Goal: Find specific page/section: Find specific page/section

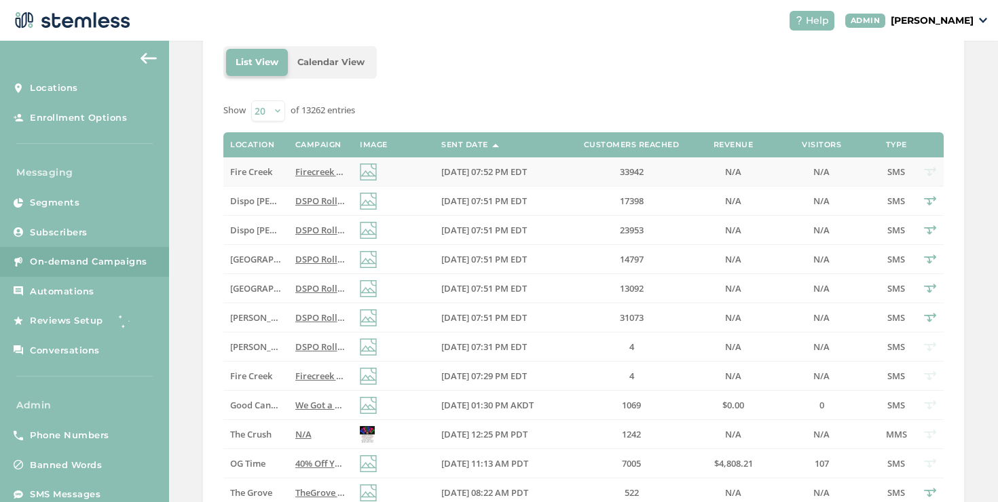
scroll to position [2, 0]
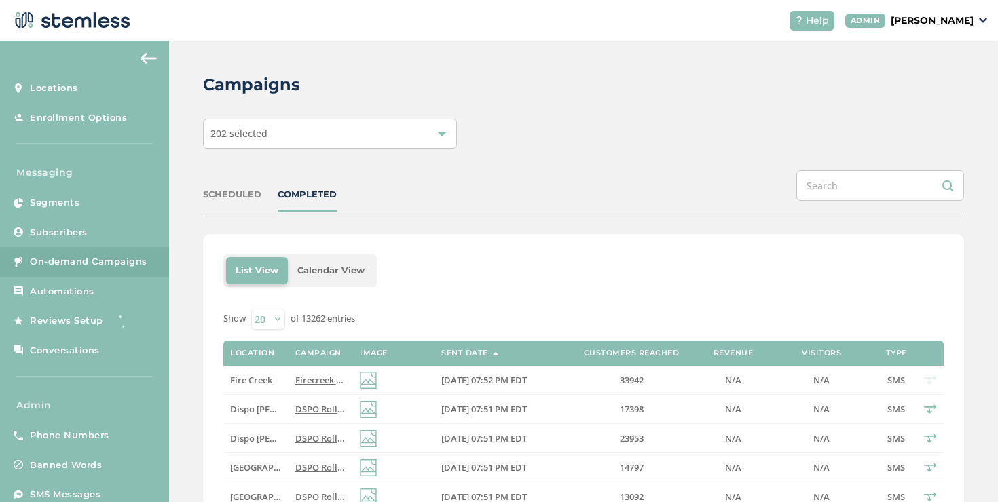
click at [246, 195] on div "SCHEDULED" at bounding box center [232, 195] width 58 height 14
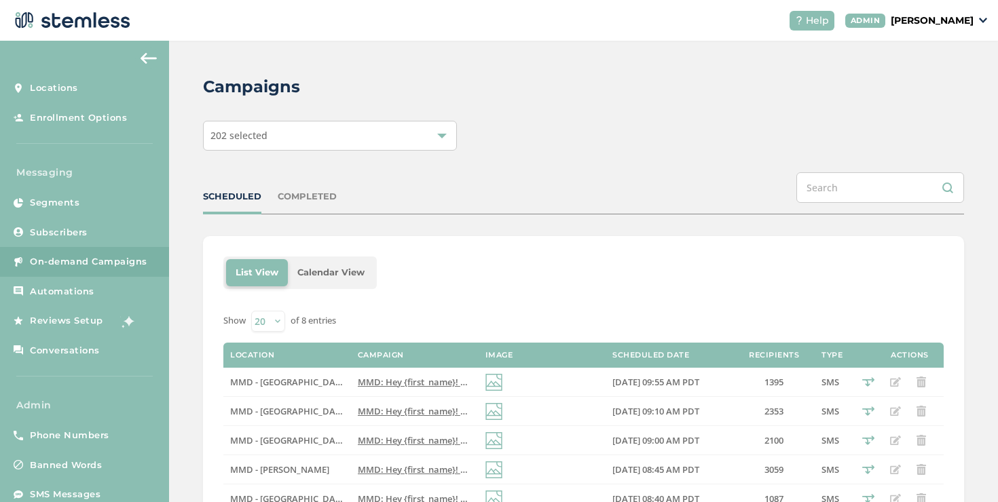
scroll to position [153, 0]
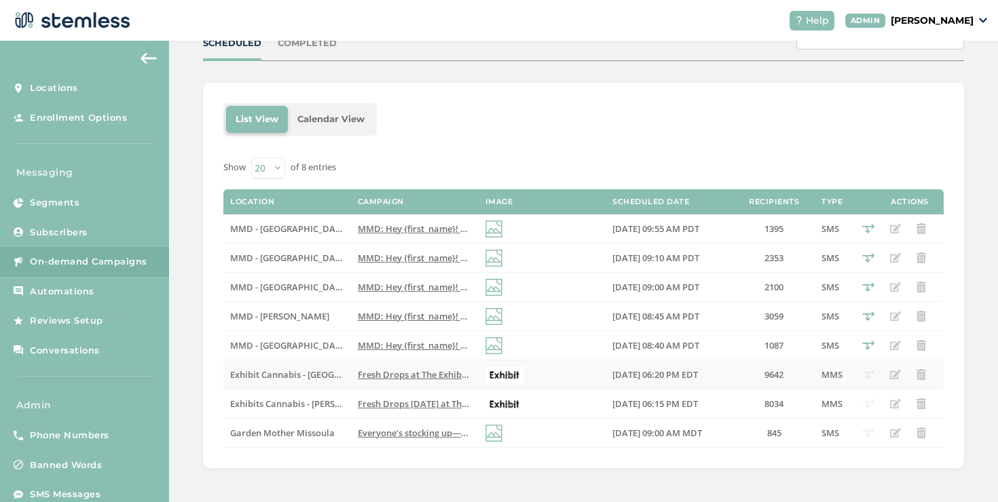
click at [362, 374] on span "Fresh Drops at The Exhibit Port Huron! Click the link below to check them out R…" at bounding box center [581, 375] width 447 height 12
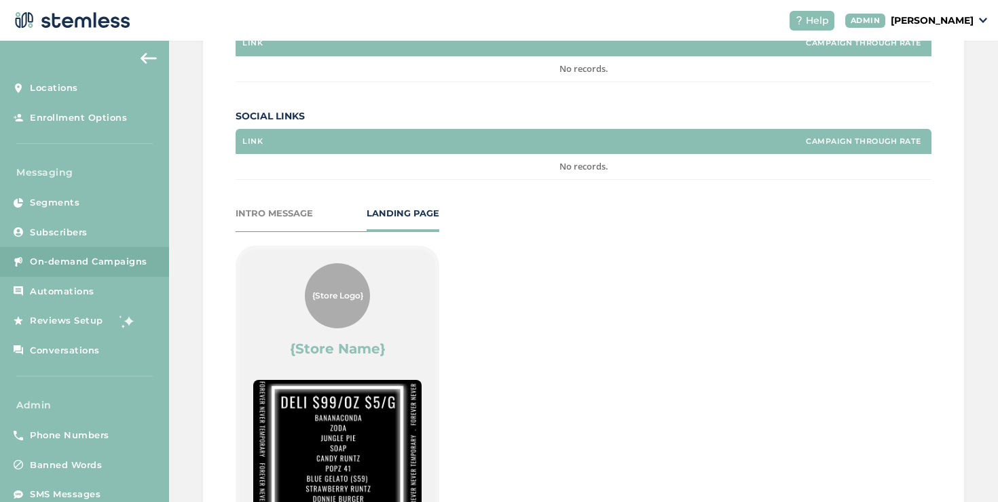
scroll to position [437, 0]
click at [253, 212] on div "INTRO MESSAGE" at bounding box center [274, 215] width 77 height 14
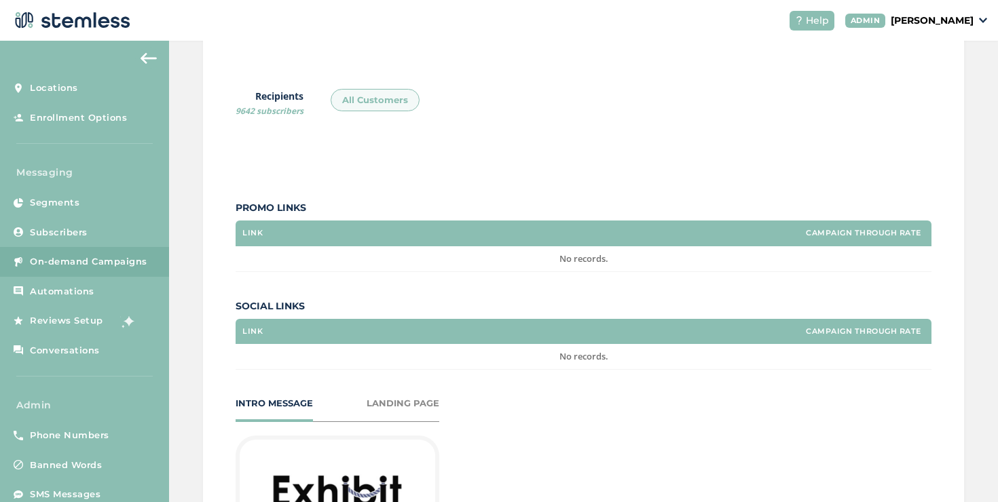
scroll to position [0, 0]
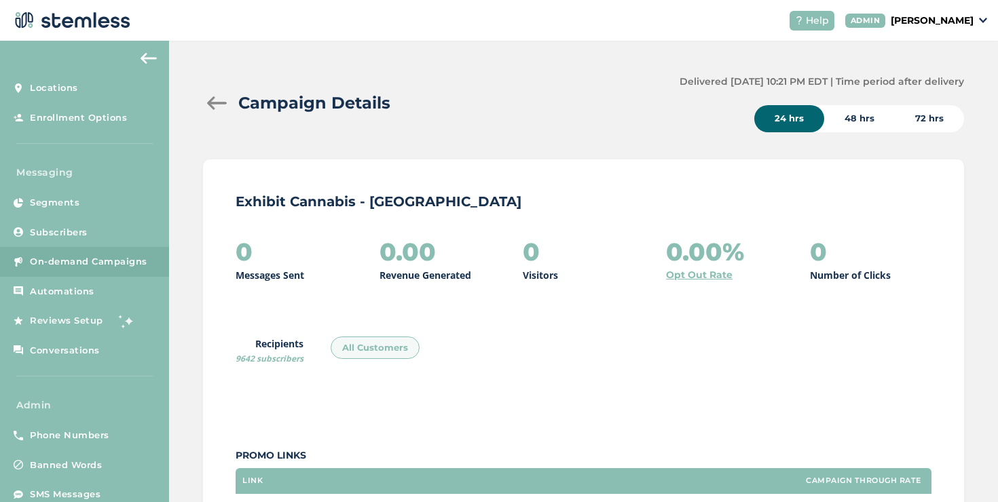
click at [217, 107] on div at bounding box center [216, 103] width 27 height 14
